Goal: Understand process/instructions

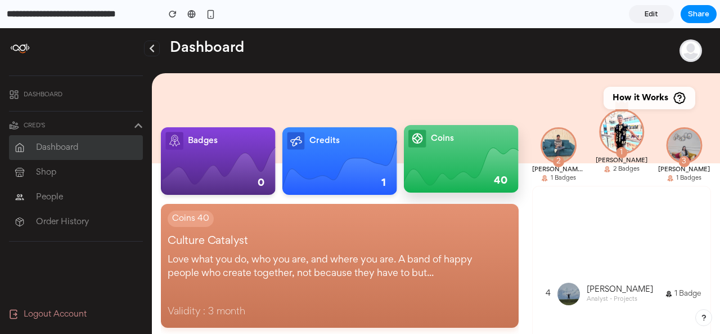
click at [408, 147] on div "Coins 40" at bounding box center [461, 158] width 106 height 59
click at [650, 97] on span "How it Works" at bounding box center [641, 97] width 56 height 11
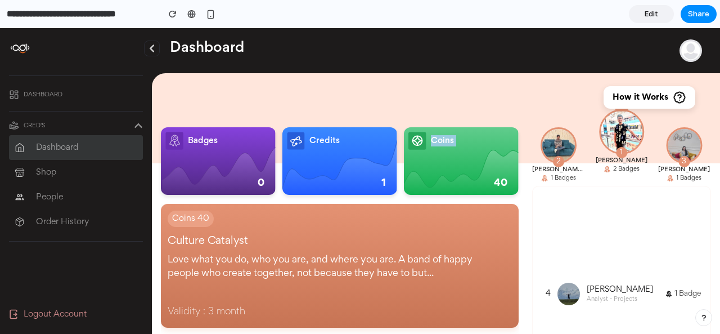
click at [650, 97] on span "How it Works" at bounding box center [641, 97] width 56 height 11
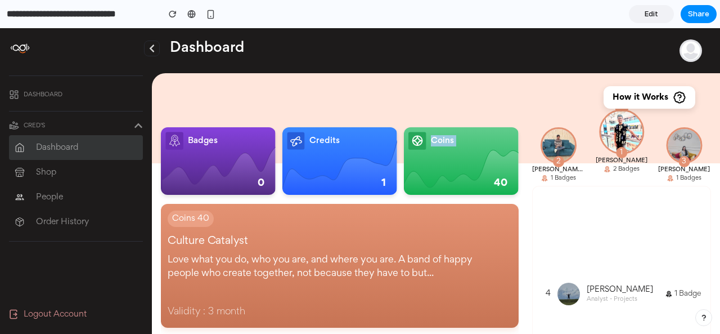
click at [627, 97] on span "How it Works" at bounding box center [641, 97] width 56 height 11
click at [675, 96] on img at bounding box center [680, 98] width 14 height 14
click at [440, 190] on div "Coins 40" at bounding box center [461, 159] width 115 height 68
click at [487, 120] on div at bounding box center [436, 109] width 568 height 108
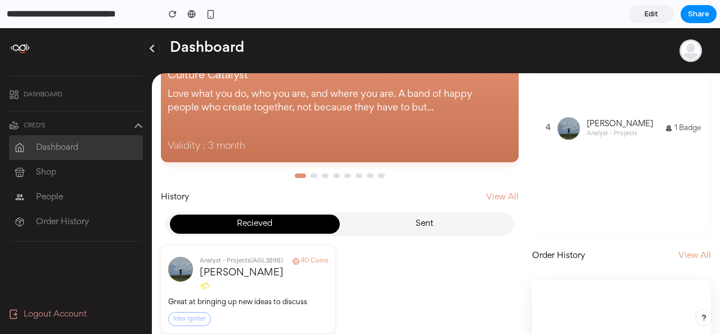
scroll to position [300, 0]
